Goal: Task Accomplishment & Management: Manage account settings

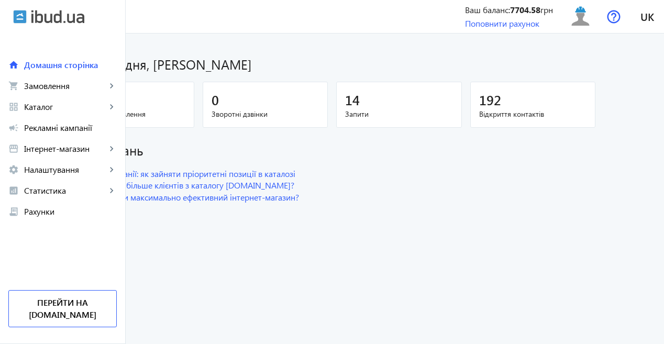
click at [150, 97] on div "2" at bounding box center [131, 100] width 108 height 18
click at [185, 98] on div "2" at bounding box center [131, 100] width 108 height 18
click at [75, 79] on link "shopping_cart Замовлення keyboard_arrow_right" at bounding box center [62, 85] width 125 height 21
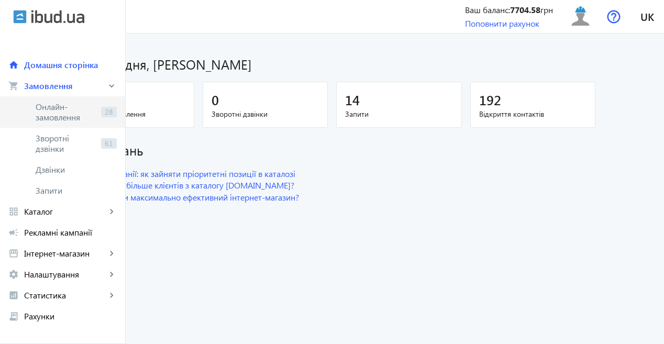
click at [70, 112] on span "Онлайн-замовлення" at bounding box center [66, 112] width 61 height 21
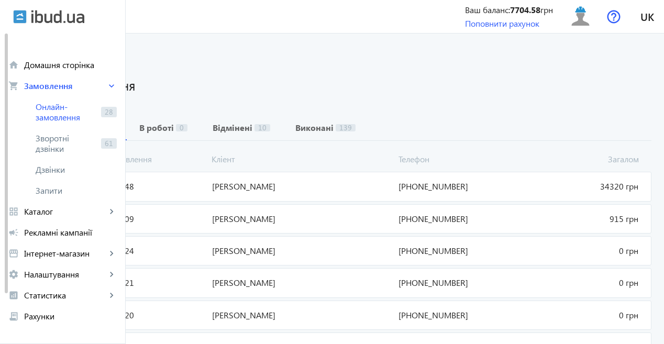
click at [376, 181] on span "[PERSON_NAME]" at bounding box center [301, 187] width 186 height 12
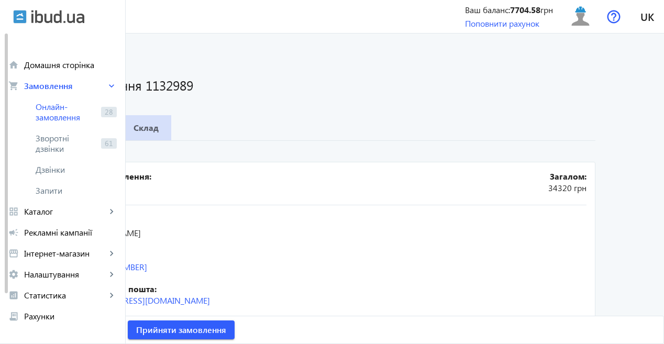
click at [159, 131] on b "Склад" at bounding box center [146, 128] width 25 height 8
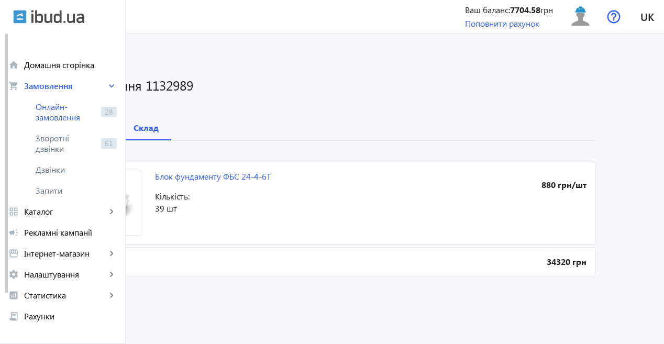
click at [108, 130] on b "Деталі" at bounding box center [94, 128] width 27 height 8
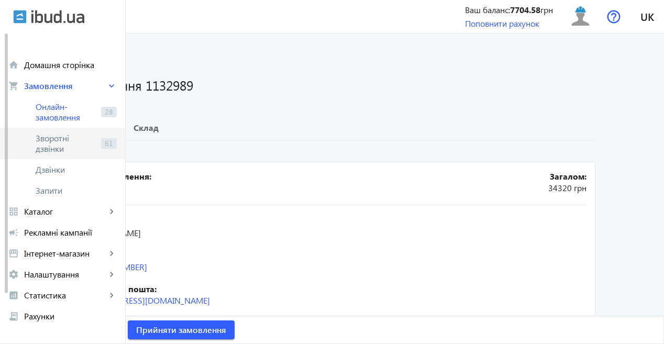
click at [59, 140] on span "Зворотні дзвінки" at bounding box center [66, 143] width 61 height 21
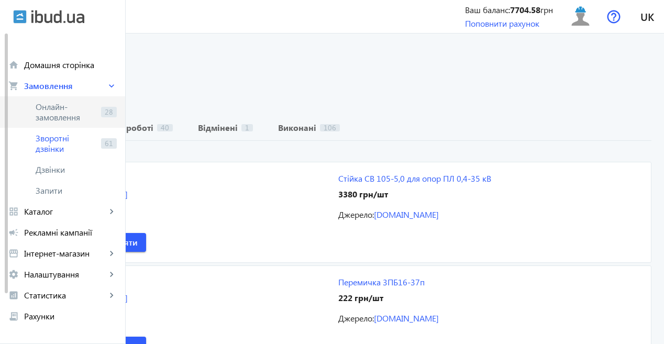
click at [57, 117] on span "Онлайн-замовлення" at bounding box center [66, 112] width 61 height 21
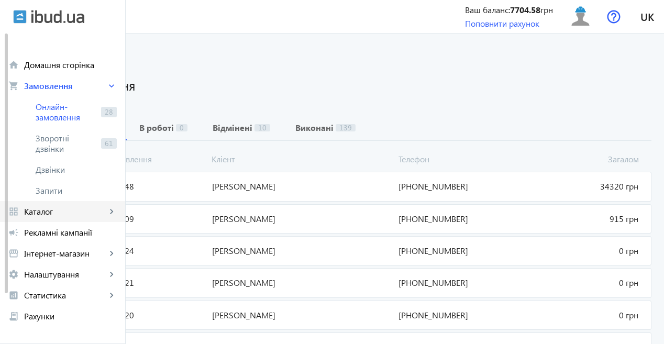
click at [70, 205] on link "grid_view Каталог keyboard_arrow_right" at bounding box center [62, 211] width 125 height 21
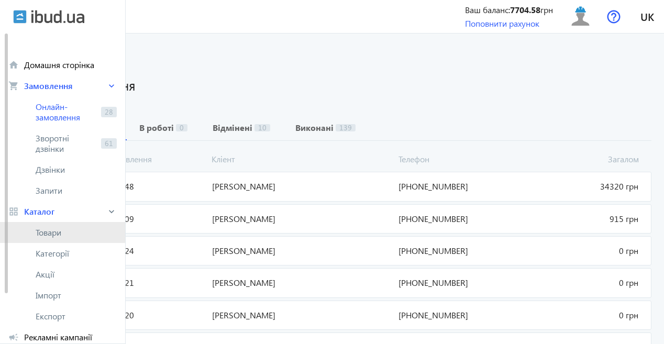
click at [51, 230] on span "Товари" at bounding box center [76, 232] width 81 height 10
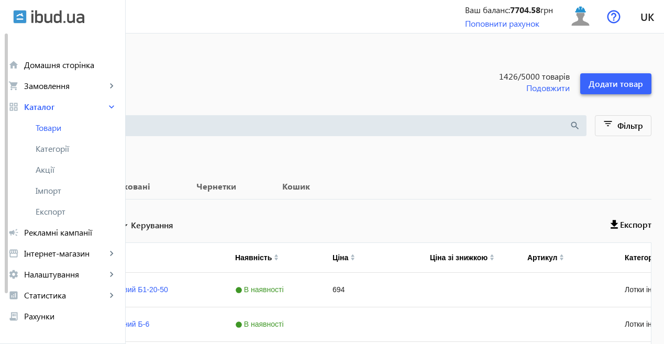
click at [624, 86] on span "Додати товар" at bounding box center [616, 84] width 54 height 12
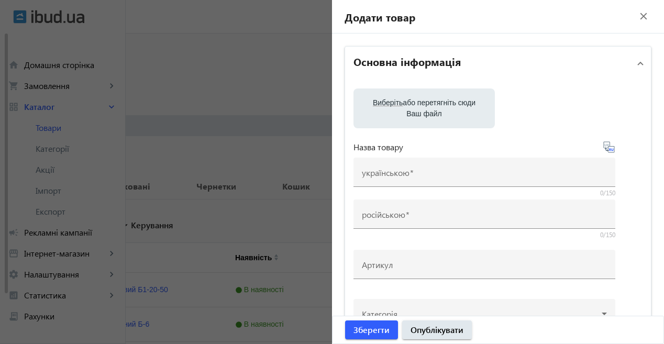
scroll to position [52, 0]
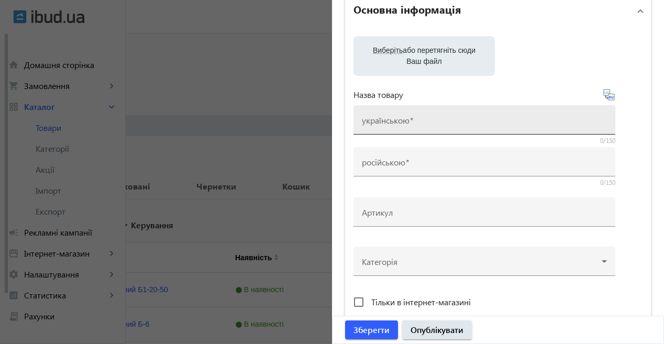
click at [402, 126] on input "українською" at bounding box center [484, 123] width 245 height 11
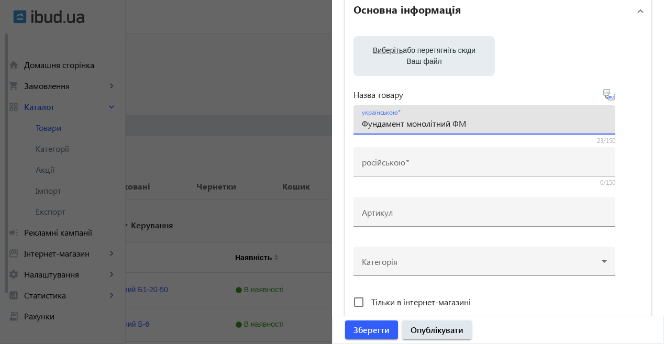
drag, startPoint x: 404, startPoint y: 126, endPoint x: 448, endPoint y: 123, distance: 44.6
click at [448, 123] on input "Фундамент монолітний ФМ" at bounding box center [484, 123] width 245 height 11
click at [446, 125] on input "Фундамент ФМ" at bounding box center [484, 123] width 245 height 11
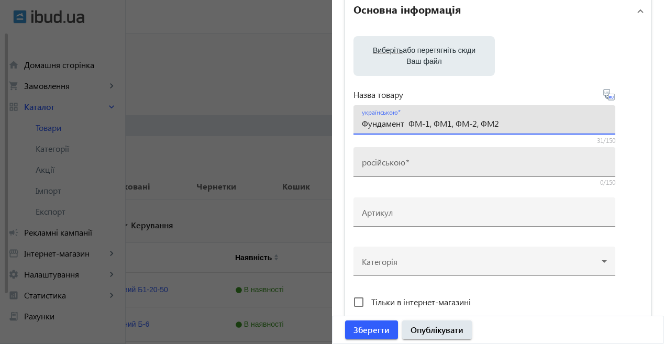
type input "Фундамент ФМ-1, ФМ1, ФМ-2, ФМ2"
click at [433, 159] on div "російською" at bounding box center [484, 161] width 245 height 29
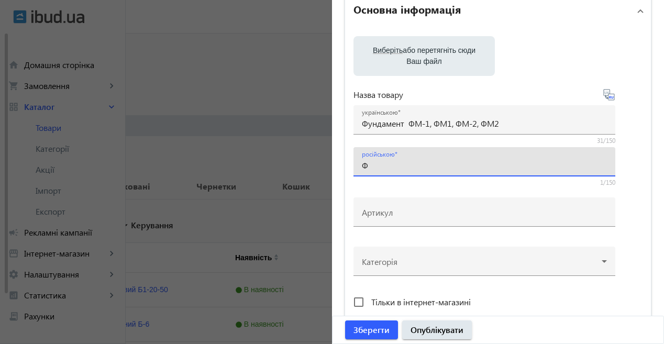
click at [608, 95] on icon at bounding box center [609, 94] width 13 height 13
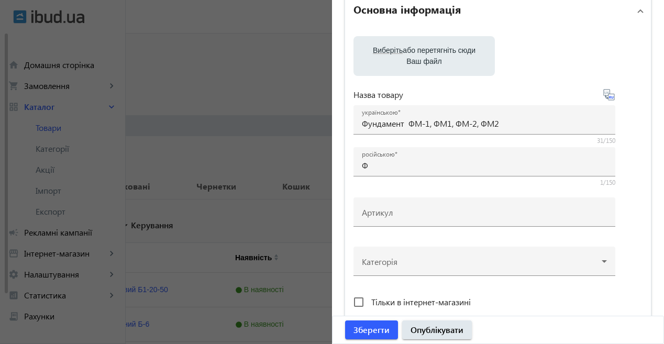
type input "Фундамент ФМ-1, ФМ1, ФМ-2, ФМ2"
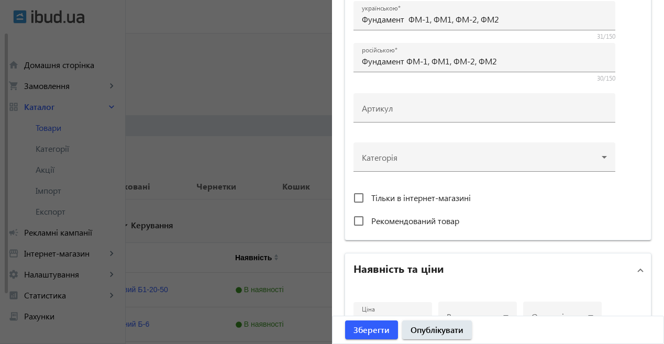
scroll to position [157, 0]
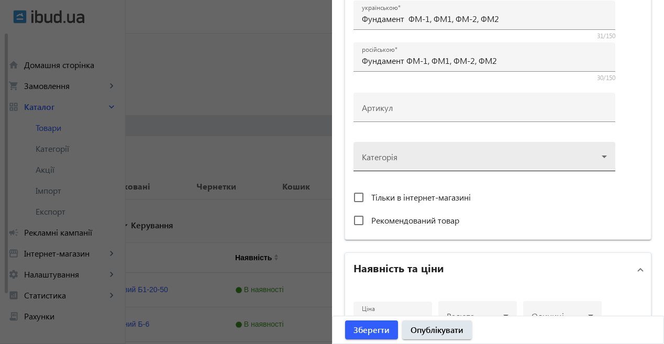
click at [423, 152] on div at bounding box center [484, 153] width 245 height 38
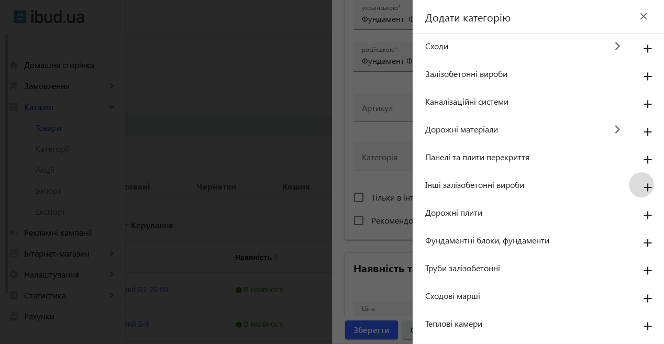
click at [639, 187] on mat-icon "add" at bounding box center [647, 188] width 25 height 19
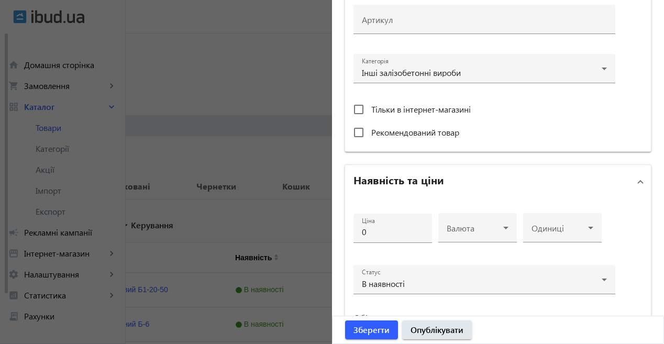
scroll to position [262, 0]
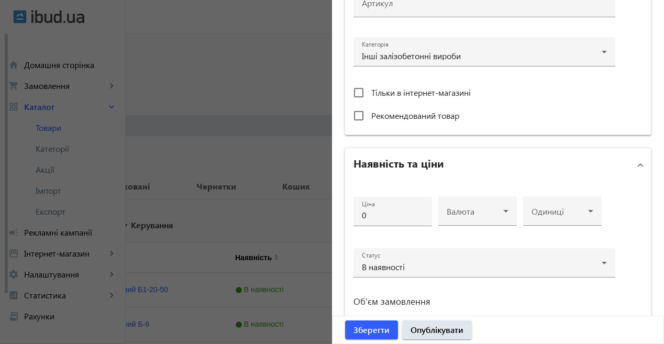
click at [422, 115] on span "Рекомендований товар" at bounding box center [415, 115] width 88 height 11
click at [369, 115] on input "Рекомендований товар" at bounding box center [358, 115] width 21 height 21
checkbox input "true"
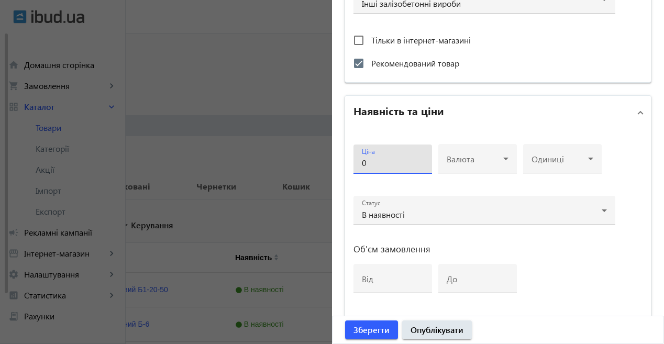
click at [387, 165] on input "0" at bounding box center [393, 162] width 62 height 11
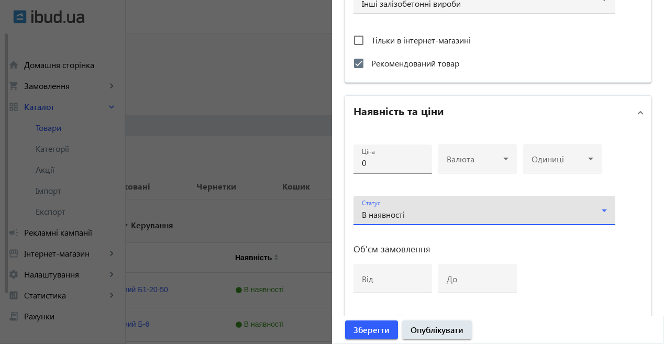
click at [422, 211] on div "В наявності" at bounding box center [482, 214] width 240 height 8
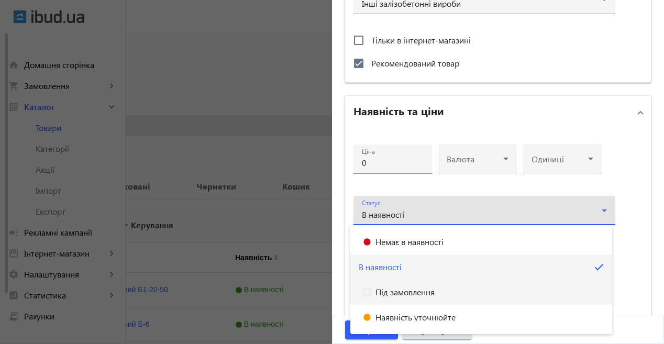
click at [424, 291] on span "Під замовлення" at bounding box center [404, 292] width 59 height 8
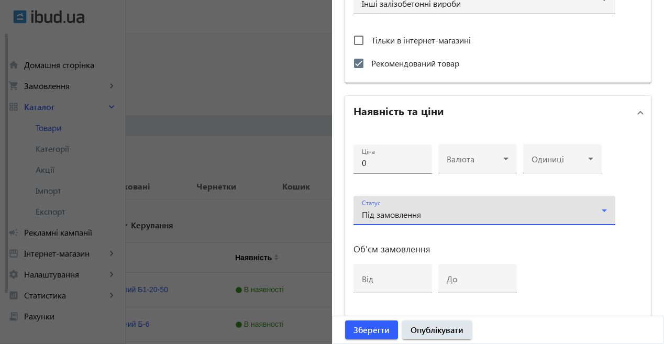
scroll to position [419, 0]
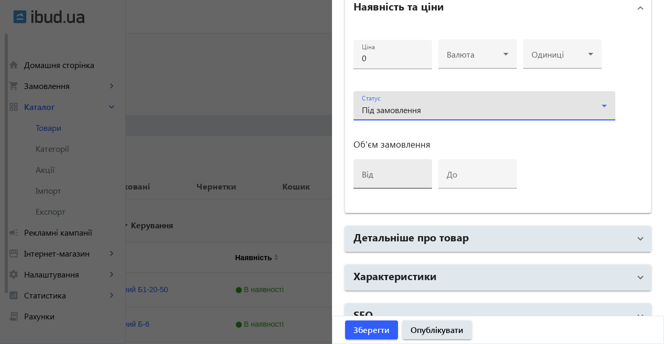
click at [402, 180] on input "від" at bounding box center [393, 177] width 62 height 11
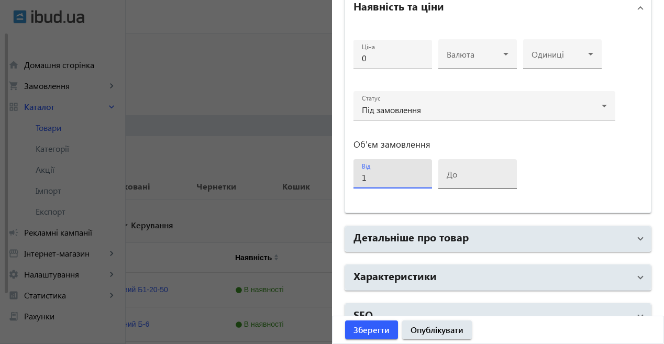
type input "1"
click at [461, 180] on input "до" at bounding box center [478, 177] width 62 height 11
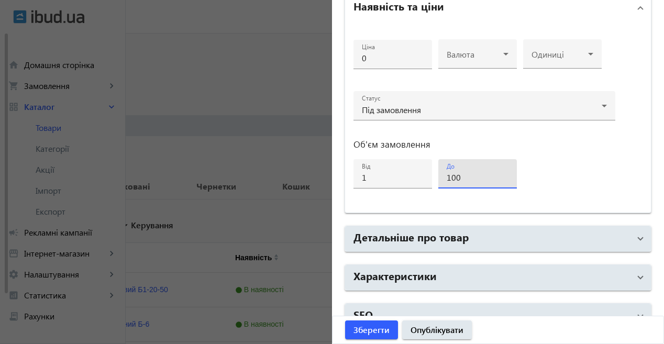
scroll to position [438, 0]
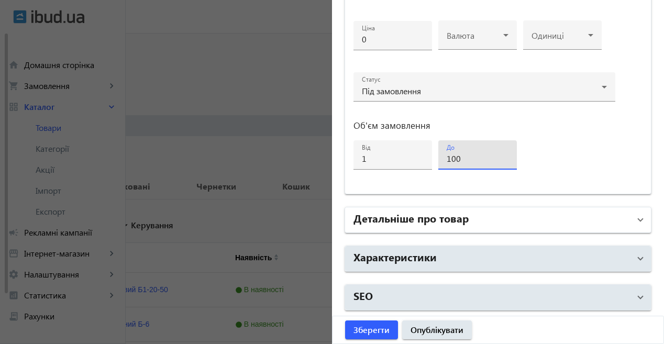
type input "100"
click at [474, 218] on mat-panel-title "Детальніше про товар" at bounding box center [491, 219] width 276 height 19
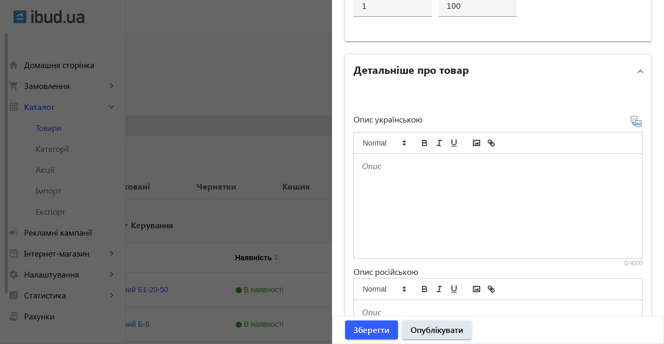
scroll to position [595, 0]
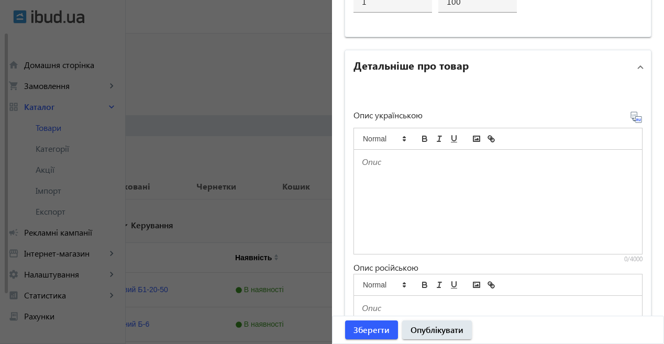
click at [372, 161] on p at bounding box center [498, 162] width 272 height 12
click at [634, 118] on icon at bounding box center [636, 117] width 13 height 13
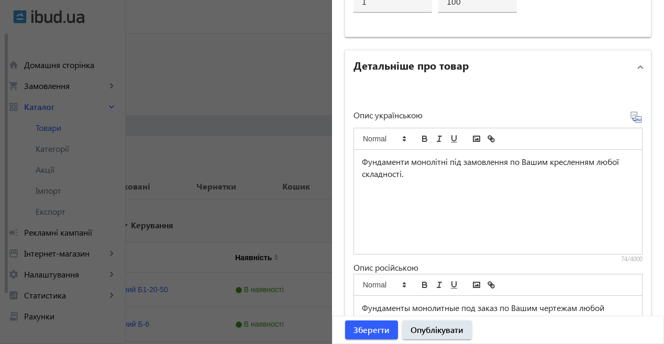
click at [428, 179] on p "Фундаменти монолітні під замовлення по Вашим кресленням любої складності." at bounding box center [498, 168] width 272 height 24
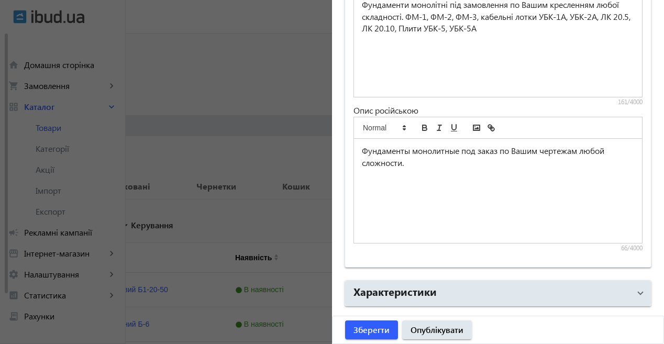
scroll to position [700, 0]
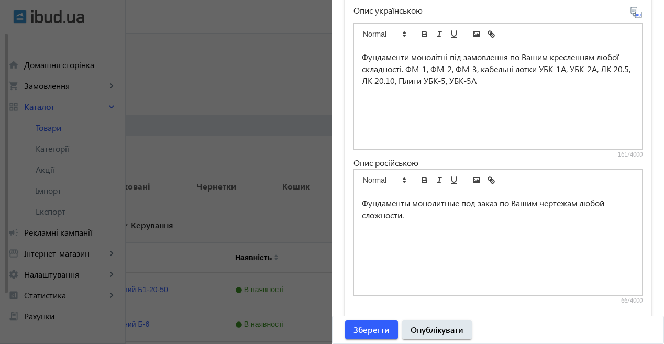
click at [636, 16] on icon at bounding box center [637, 15] width 2 height 3
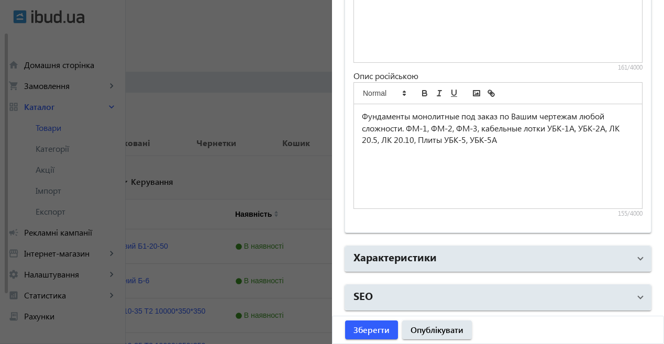
scroll to position [157, 0]
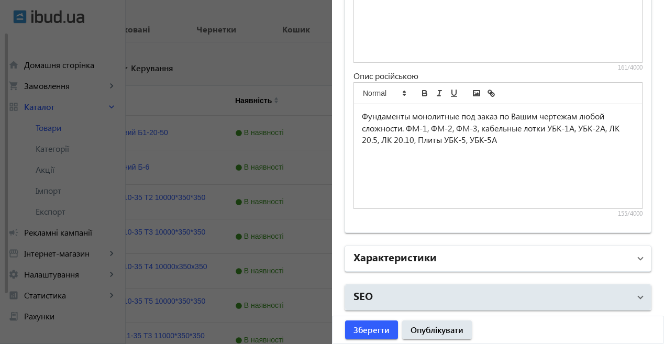
click at [542, 263] on mat-panel-title "Характеристики" at bounding box center [491, 258] width 276 height 19
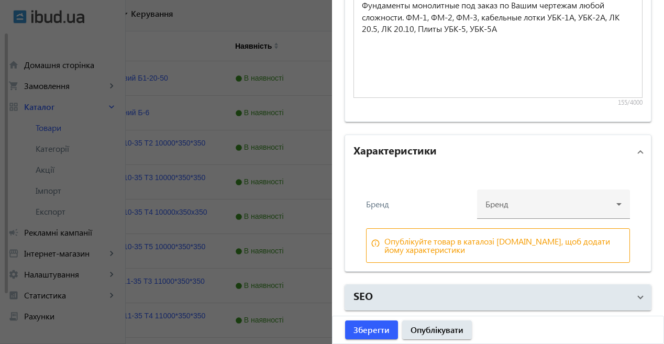
scroll to position [262, 0]
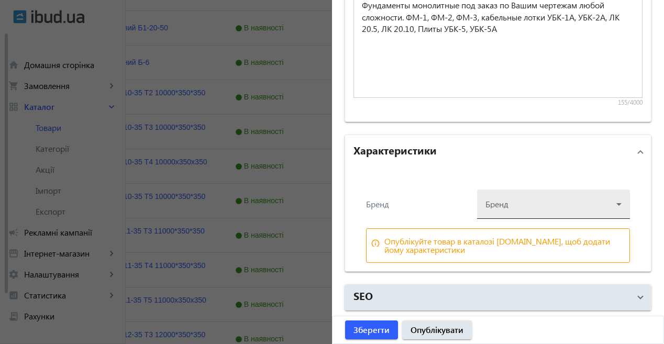
click at [551, 210] on div at bounding box center [553, 200] width 136 height 38
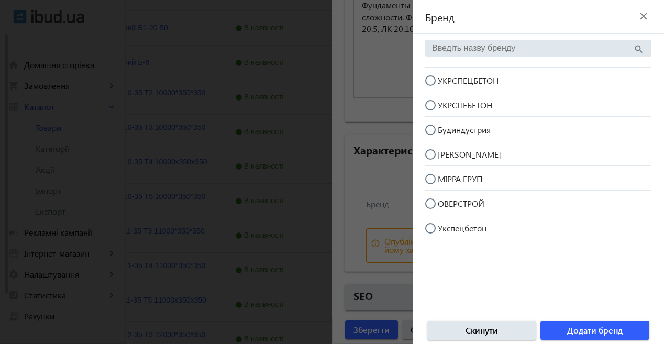
click at [495, 81] on span "УКРСПЕЦБЕТОН" at bounding box center [468, 80] width 61 height 11
click at [446, 81] on input "УКРСПЕЦБЕТОН" at bounding box center [435, 85] width 21 height 21
radio input "true"
click at [604, 328] on span "Додати бренд" at bounding box center [595, 331] width 56 height 12
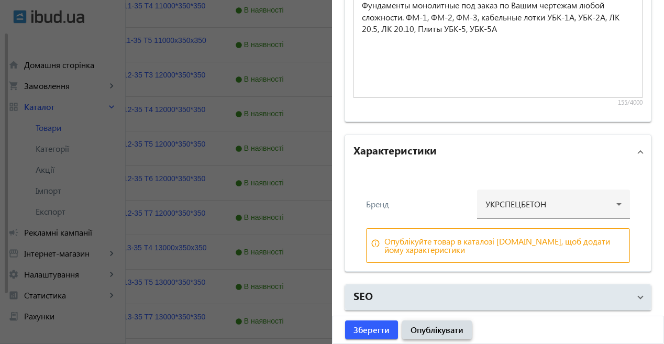
scroll to position [524, 0]
click at [452, 334] on span "Опублікувати" at bounding box center [437, 330] width 53 height 12
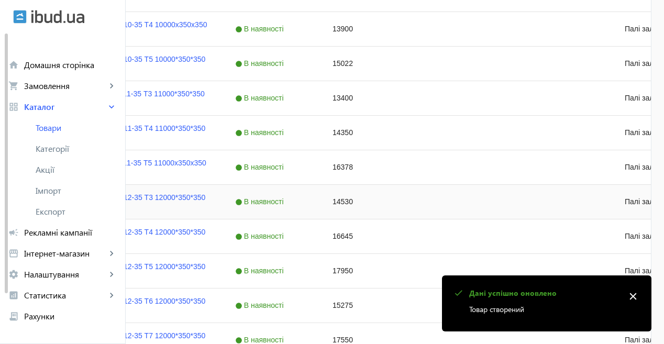
scroll to position [347, 0]
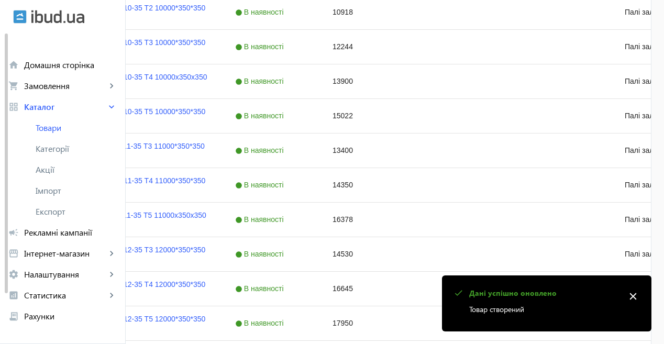
click at [491, 310] on p "Товар створений" at bounding box center [544, 309] width 150 height 11
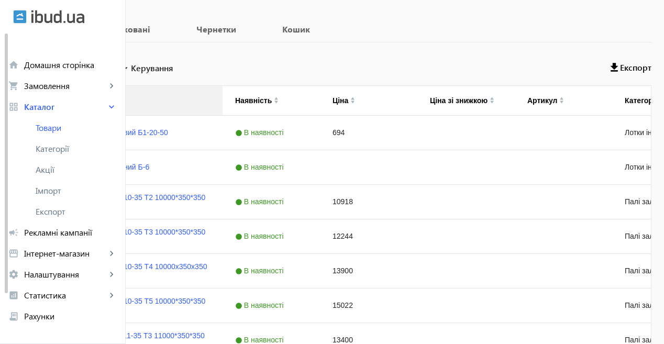
scroll to position [105, 0]
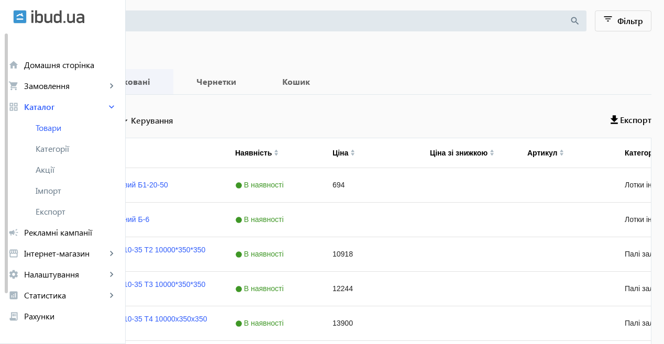
click at [161, 79] on b "Опубліковані" at bounding box center [121, 81] width 77 height 8
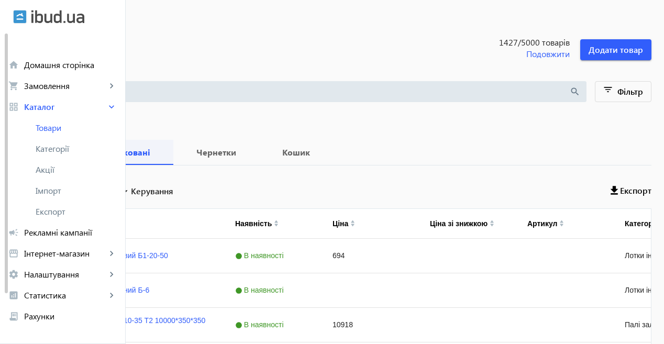
scroll to position [52, 0]
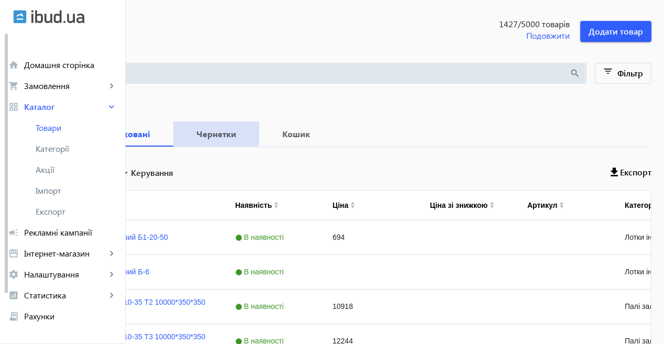
click at [247, 131] on b "Чернетки" at bounding box center [216, 134] width 61 height 8
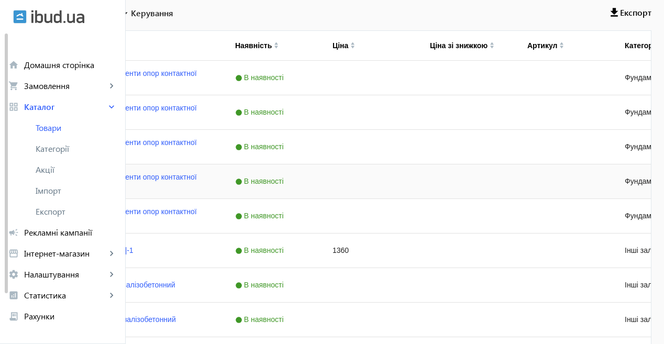
scroll to position [189, 0]
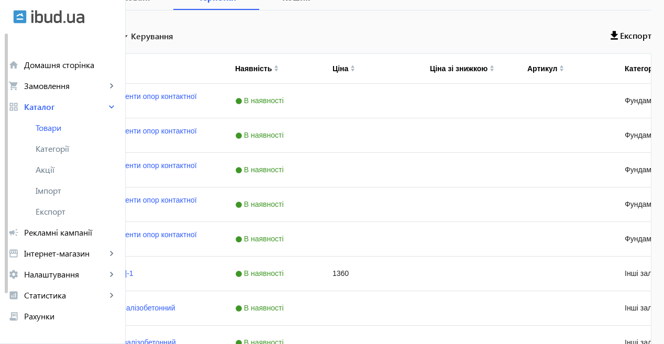
click at [41, 32] on input "Вибрати все" at bounding box center [30, 34] width 21 height 21
checkbox input "true"
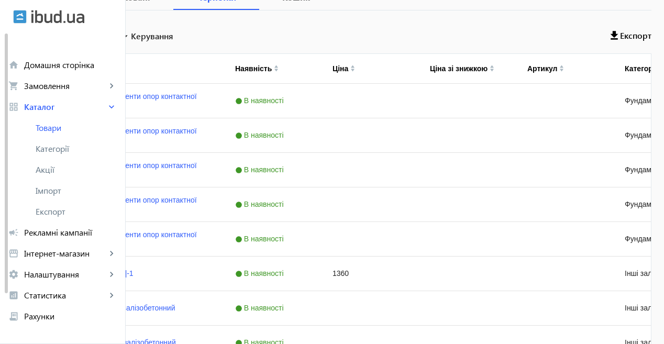
checkbox input "true"
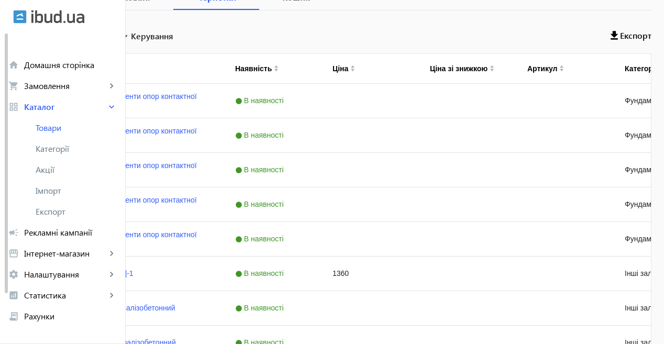
checkbox input "true"
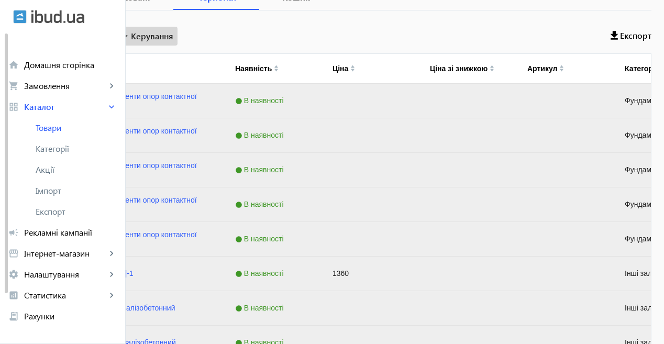
click at [131, 35] on mat-icon "arrow_drop_down" at bounding box center [125, 36] width 10 height 10
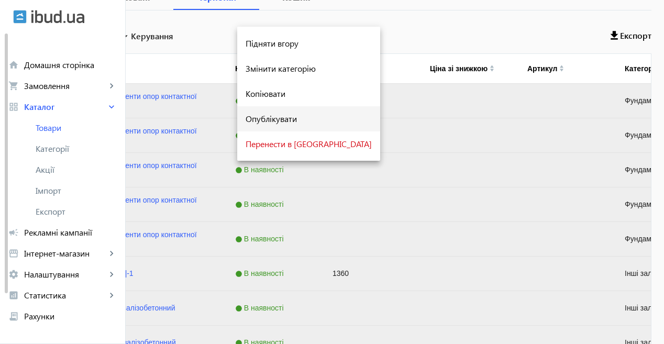
click at [284, 120] on span "Опублікувати" at bounding box center [309, 119] width 126 height 8
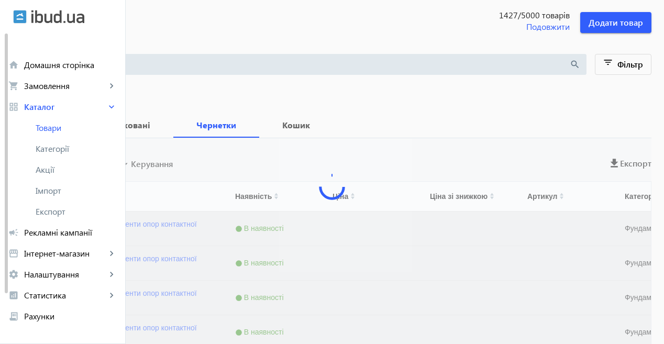
scroll to position [0, 0]
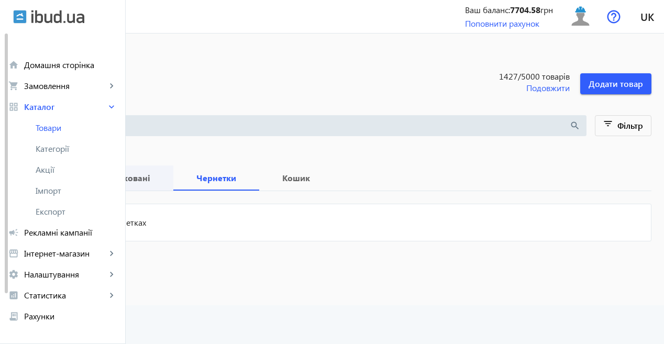
click at [161, 176] on b "Опубліковані" at bounding box center [121, 178] width 77 height 8
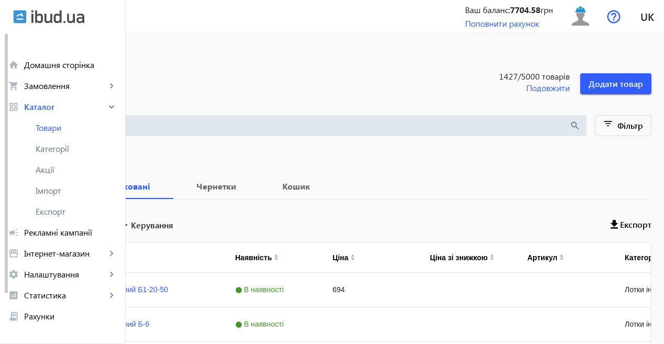
click at [218, 134] on div "search" at bounding box center [300, 125] width 574 height 21
click at [220, 128] on input "search" at bounding box center [293, 126] width 551 height 12
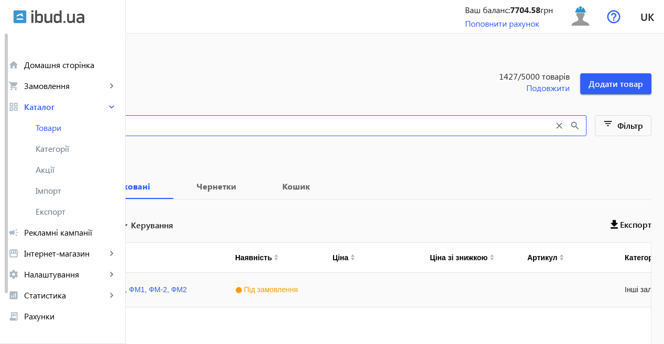
type input "фм-1"
click at [35, 292] on input "Press Space to toggle row selection (unchecked)" at bounding box center [30, 289] width 9 height 9
checkbox input "true"
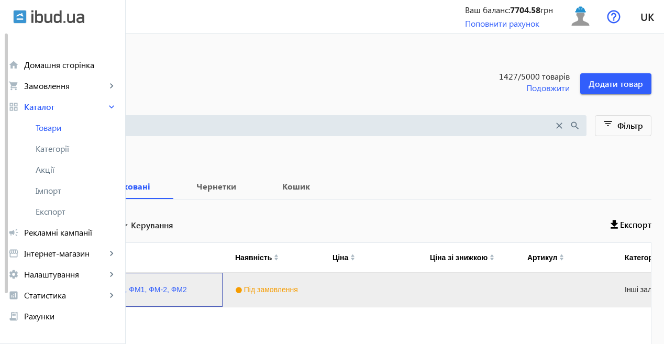
scroll to position [62, 0]
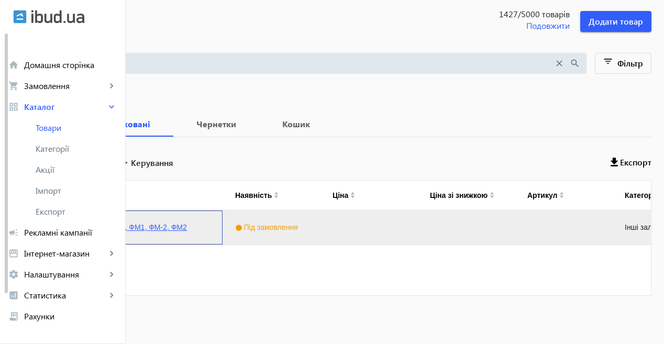
click at [187, 226] on link "Фундамент ФМ-1, ФМ1, ФМ-2, ФМ2" at bounding box center [126, 227] width 120 height 8
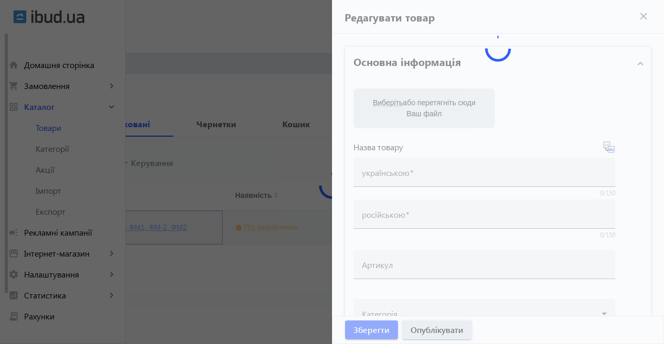
type input "Фундамент ФМ-1, ФМ1, ФМ-2, ФМ2"
checkbox input "true"
type input "1"
type input "100"
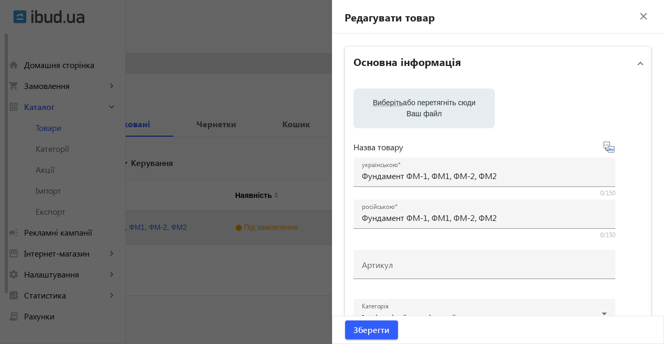
click at [396, 106] on span "Виберіть" at bounding box center [388, 102] width 30 height 8
click at [396, 106] on input "Виберіть або перетягніть сюди Ваш файл" at bounding box center [424, 109] width 125 height 13
type input "C:\fakepath\Фундамент_ФМ1 ФМ-1 ФМ-2 ФМ2.jpg"
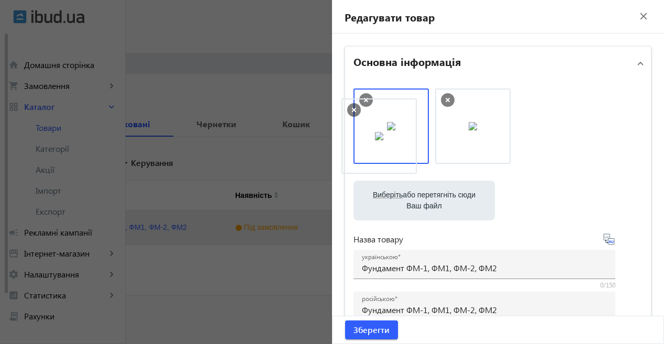
drag, startPoint x: 482, startPoint y: 141, endPoint x: 391, endPoint y: 151, distance: 91.1
drag, startPoint x: 389, startPoint y: 145, endPoint x: 509, endPoint y: 141, distance: 120.5
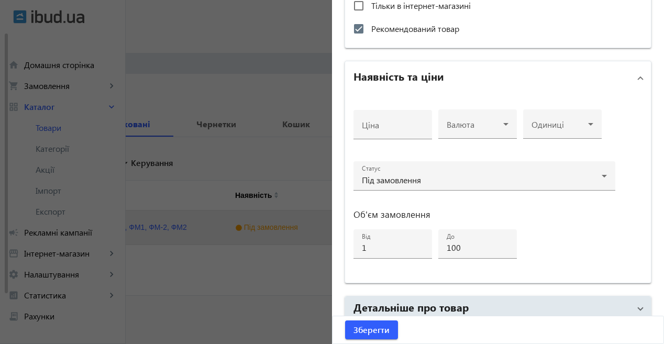
scroll to position [530, 0]
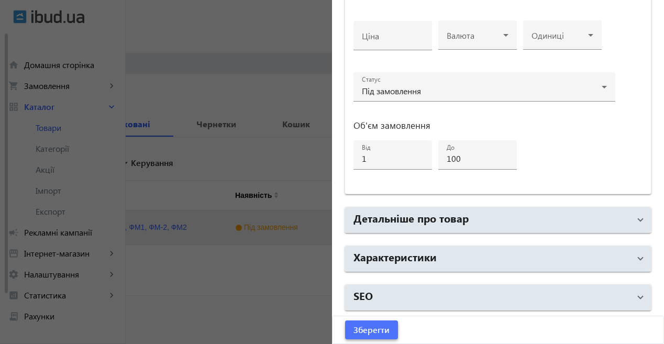
click at [371, 334] on span "Зберегти" at bounding box center [371, 330] width 36 height 12
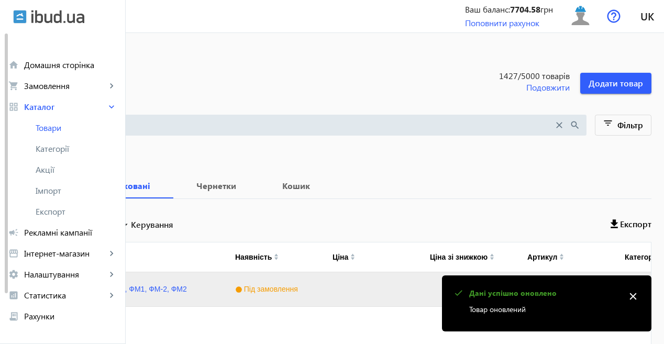
scroll to position [0, 0]
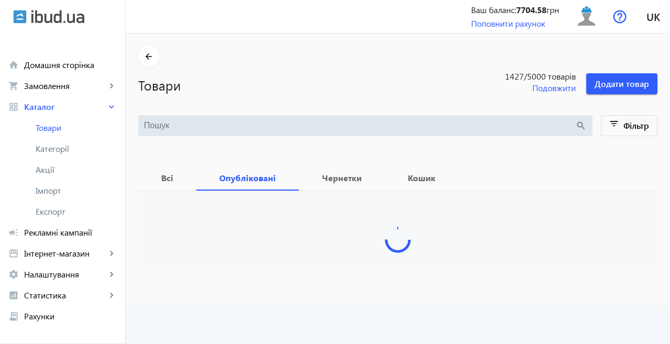
type input "фм-1"
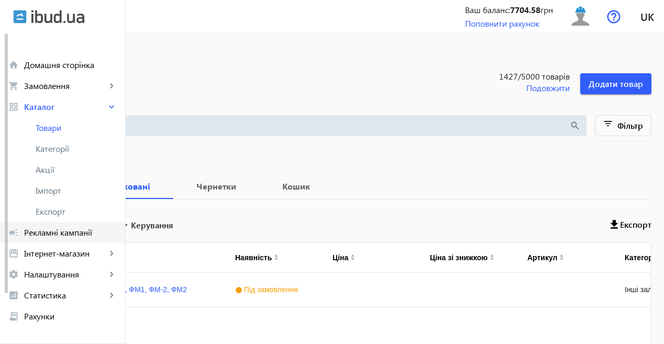
click at [71, 230] on span "Рекламні кампанії" at bounding box center [70, 232] width 93 height 10
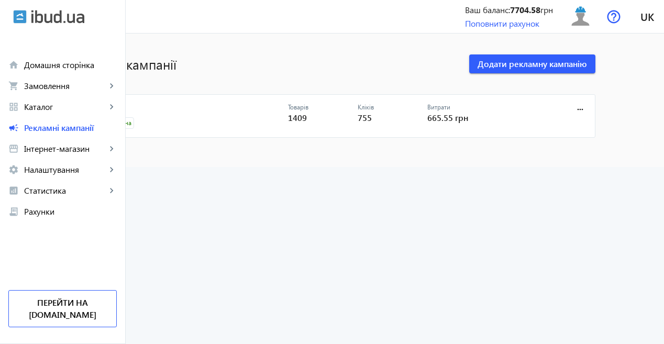
click at [176, 107] on link "реклама" at bounding box center [190, 110] width 195 height 15
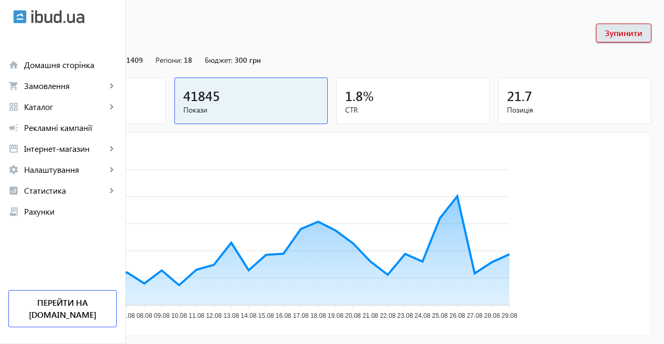
scroll to position [105, 0]
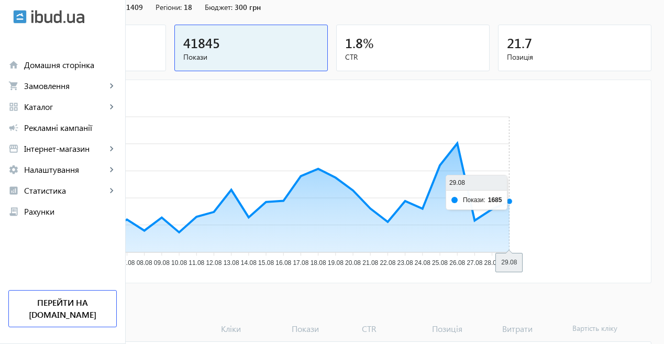
click at [523, 201] on icon "Покази 4500 4500 3600 3600 2700 2700 1800 1800 900 900 0 0 02.08 02.08 03.08 03…" at bounding box center [268, 179] width 510 height 183
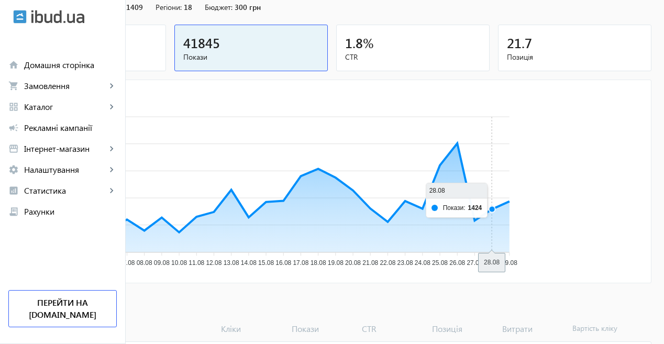
click at [523, 201] on icon "Покази 4500 4500 3600 3600 2700 2700 1800 1800 900 900 0 0 02.08 02.08 03.08 03…" at bounding box center [268, 179] width 510 height 183
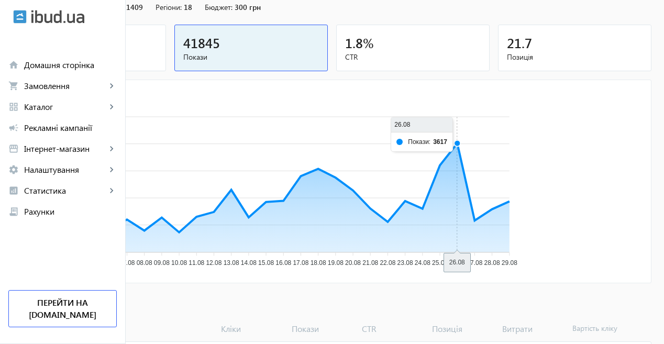
click at [523, 147] on icon "Покази 4500 4500 3600 3600 2700 2700 1800 1800 900 900 0 0 02.08 02.08 03.08 03…" at bounding box center [268, 179] width 510 height 183
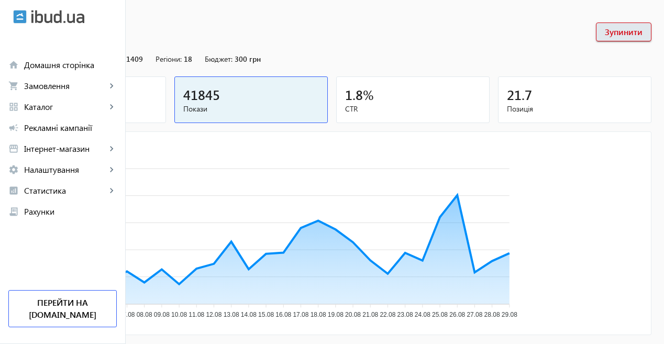
scroll to position [52, 0]
click at [458, 99] on div "1.8 %" at bounding box center [413, 95] width 136 height 18
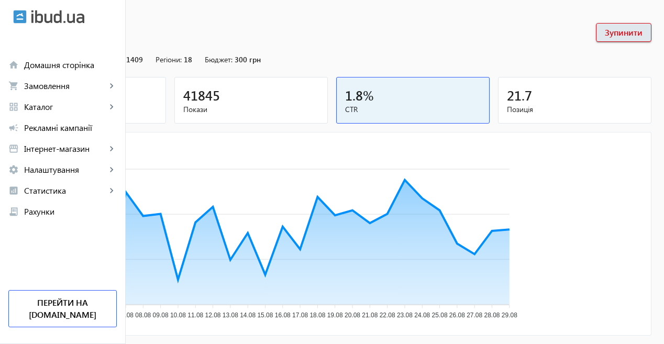
click at [157, 87] on div "755" at bounding box center [89, 95] width 136 height 18
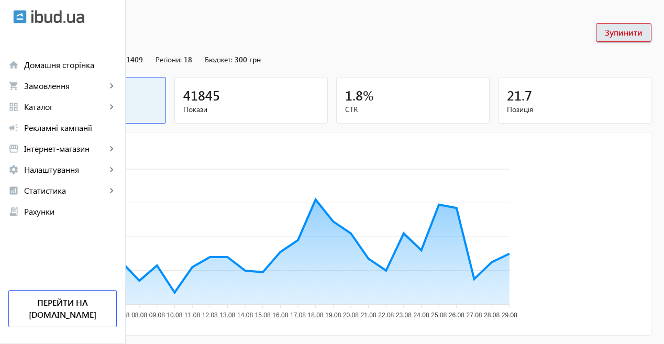
click at [595, 105] on span "Позиція" at bounding box center [575, 109] width 136 height 10
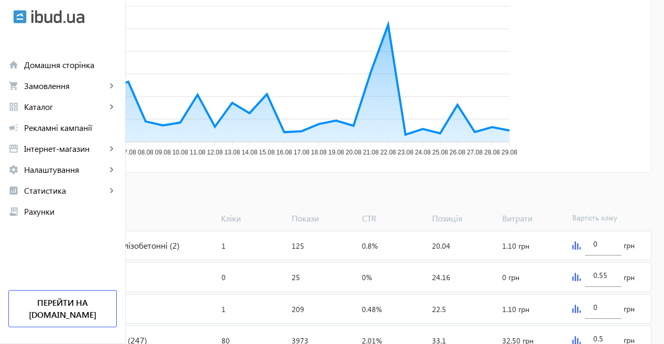
scroll to position [157, 0]
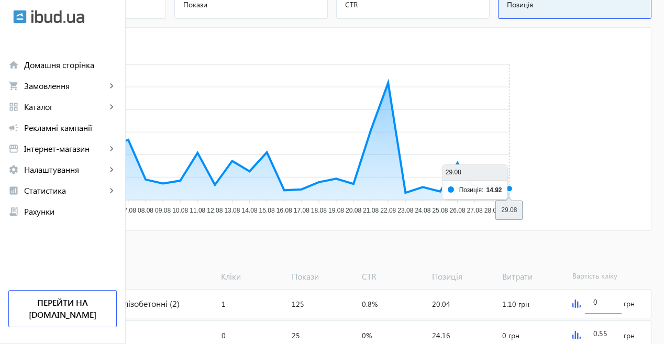
click at [523, 187] on icon "Позиція 70.00 70.00 60.00 60.00 50.00 50.00 40.00 40.00 30.00 30.00 20.00 20.00…" at bounding box center [268, 127] width 510 height 183
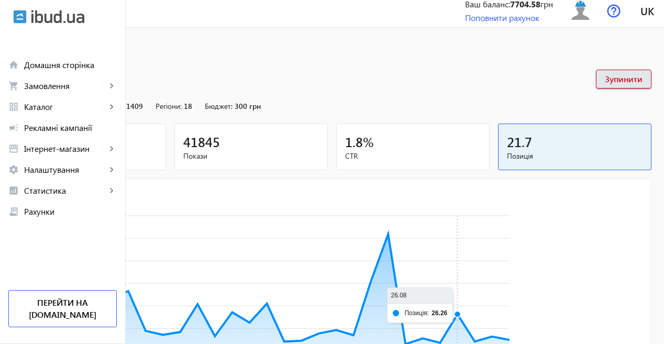
scroll to position [0, 0]
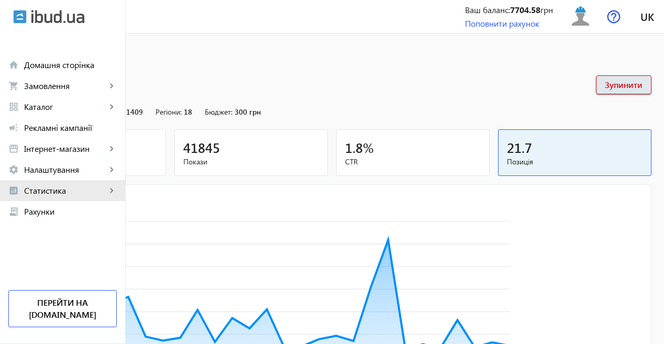
click at [65, 189] on span "Статистика" at bounding box center [65, 190] width 82 height 10
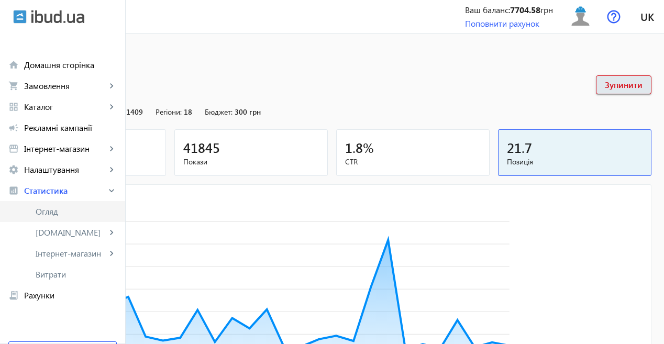
click at [52, 206] on span "Огляд" at bounding box center [76, 211] width 81 height 10
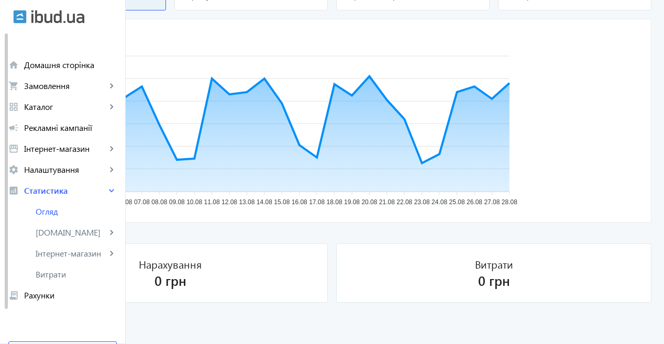
scroll to position [735, 0]
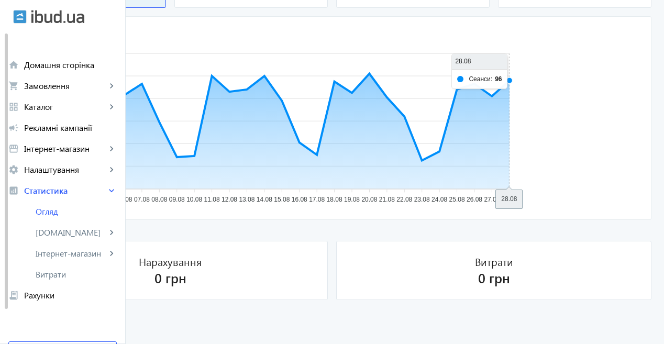
click at [523, 86] on icon "Сеанси 120 120 100 100 80 80 60 60 40 40 20 20 0 0 01.08 01.08 02.08 02.08 03.0…" at bounding box center [268, 116] width 510 height 183
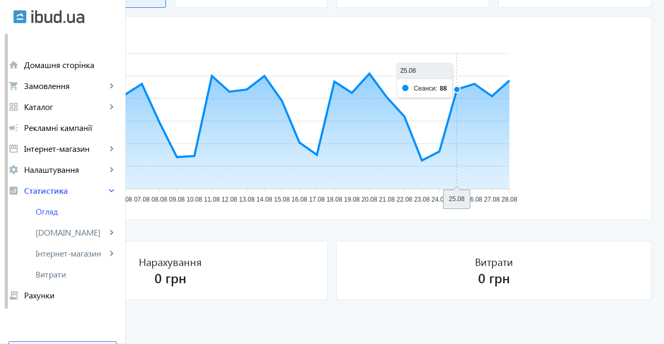
click at [523, 85] on icon "Сеанси 120 120 100 100 80 80 60 60 40 40 20 20 0 0 01.08 01.08 02.08 02.08 03.0…" at bounding box center [268, 116] width 510 height 183
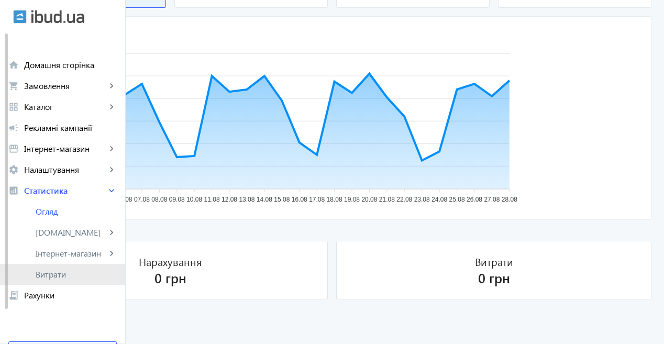
click at [64, 275] on span "Витрати" at bounding box center [76, 274] width 81 height 10
